Goal: Task Accomplishment & Management: Manage account settings

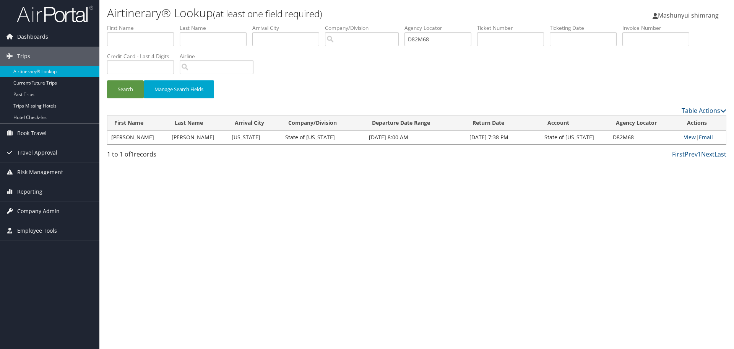
click at [21, 210] on span "Company Admin" at bounding box center [38, 211] width 42 height 19
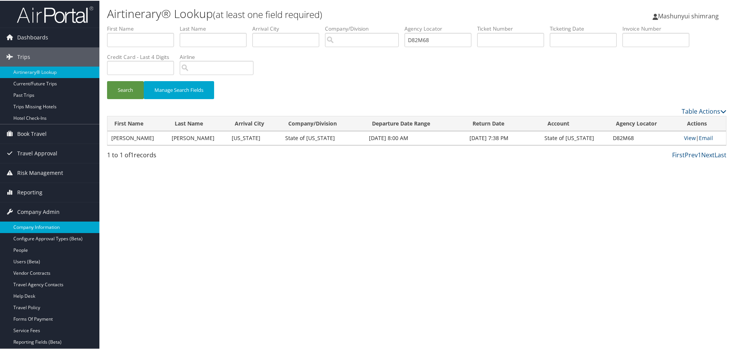
click at [29, 226] on link "Company Information" at bounding box center [49, 226] width 99 height 11
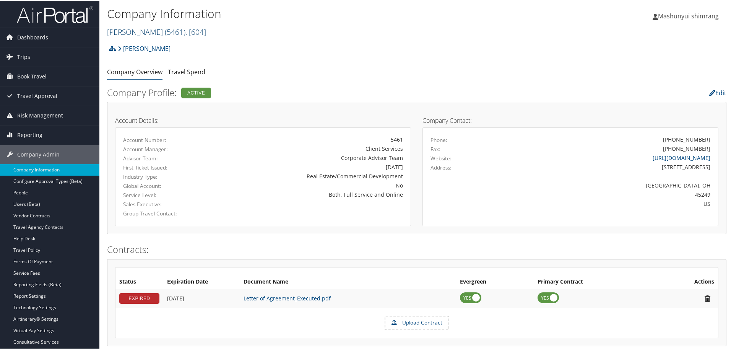
click at [185, 31] on span ", [ 604 ]" at bounding box center [195, 31] width 21 height 10
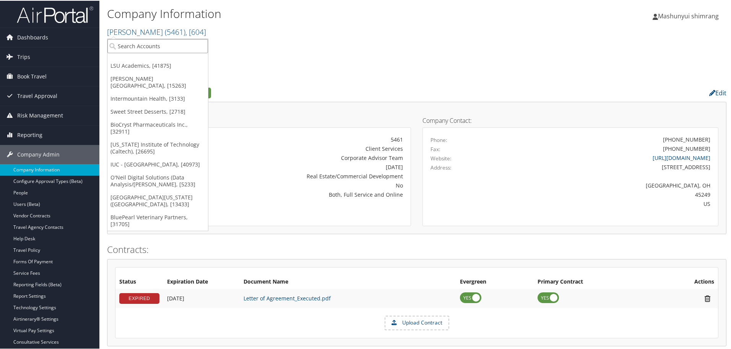
click at [159, 46] on input "search" at bounding box center [157, 45] width 101 height 14
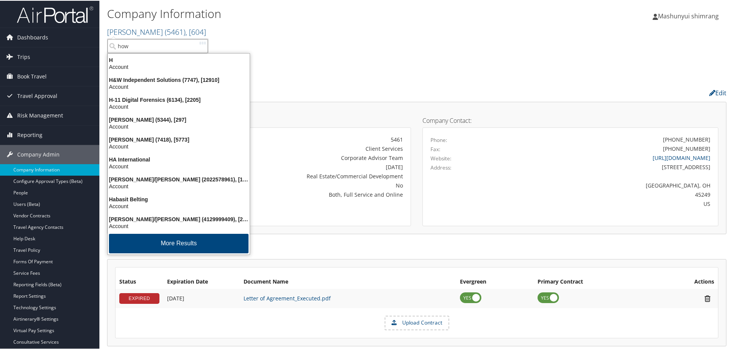
type input "howa"
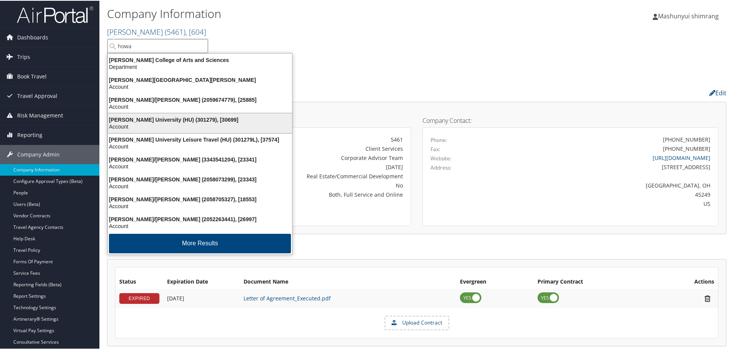
click at [155, 123] on div "Account" at bounding box center [199, 125] width 193 height 7
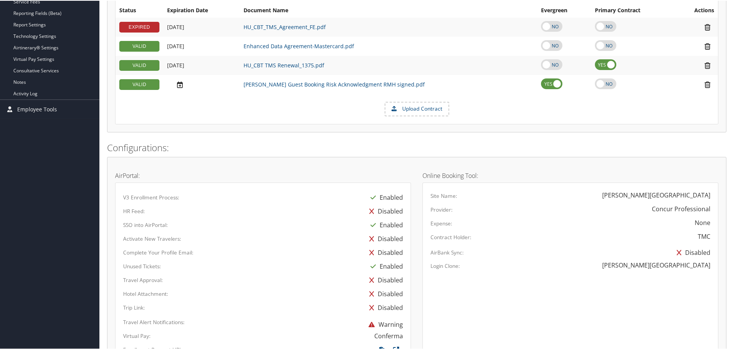
scroll to position [223, 0]
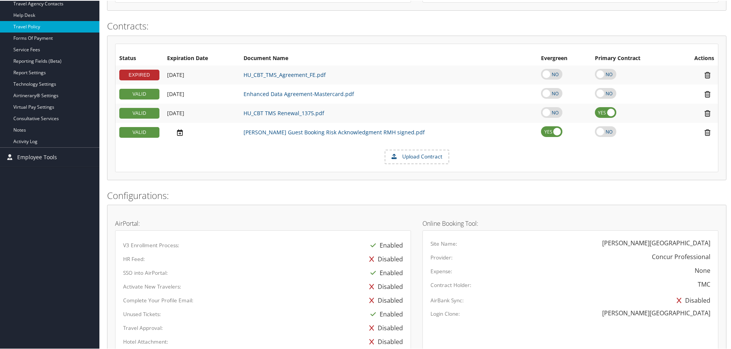
click at [39, 28] on link "Travel Policy" at bounding box center [49, 25] width 99 height 11
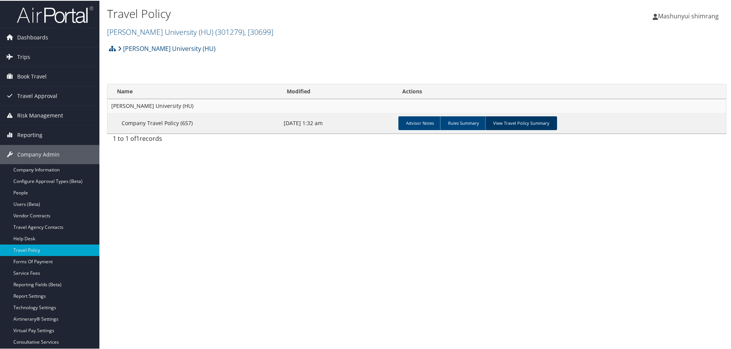
click at [499, 124] on link "View Travel Policy Summary" at bounding box center [521, 122] width 72 height 14
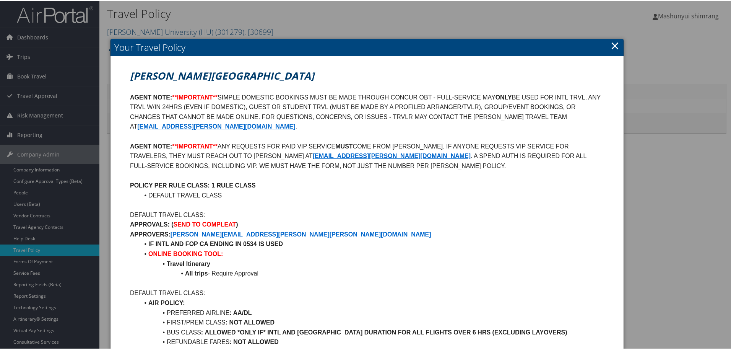
scroll to position [239, 0]
